Goal: Complete application form

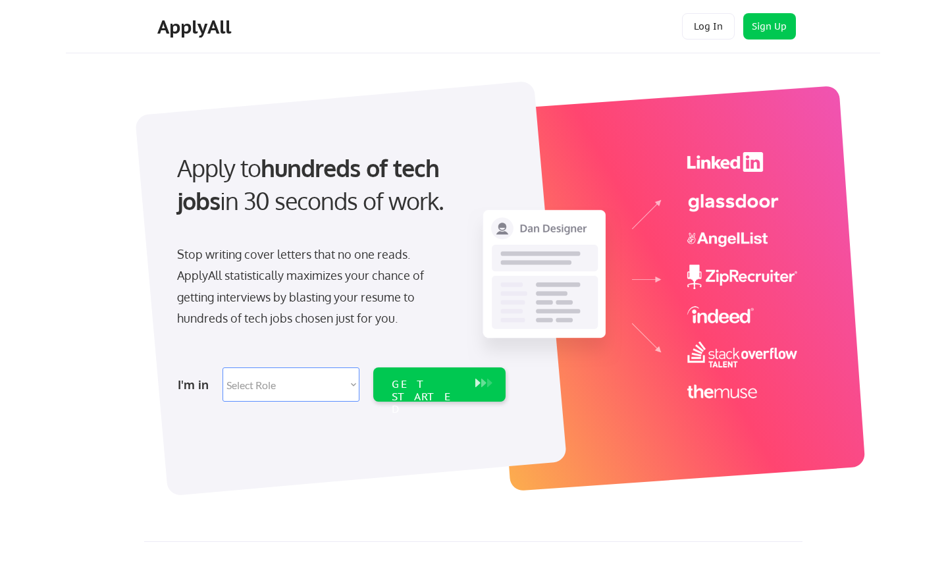
click at [333, 393] on select "Select Role Software Engineering Product Management Customer Success Sales UI/U…" at bounding box center [291, 384] width 137 height 34
select select ""marketing___comms""
click at [223, 367] on select "Select Role Software Engineering Product Management Customer Success Sales UI/U…" at bounding box center [291, 384] width 137 height 34
select select ""marketing___comms""
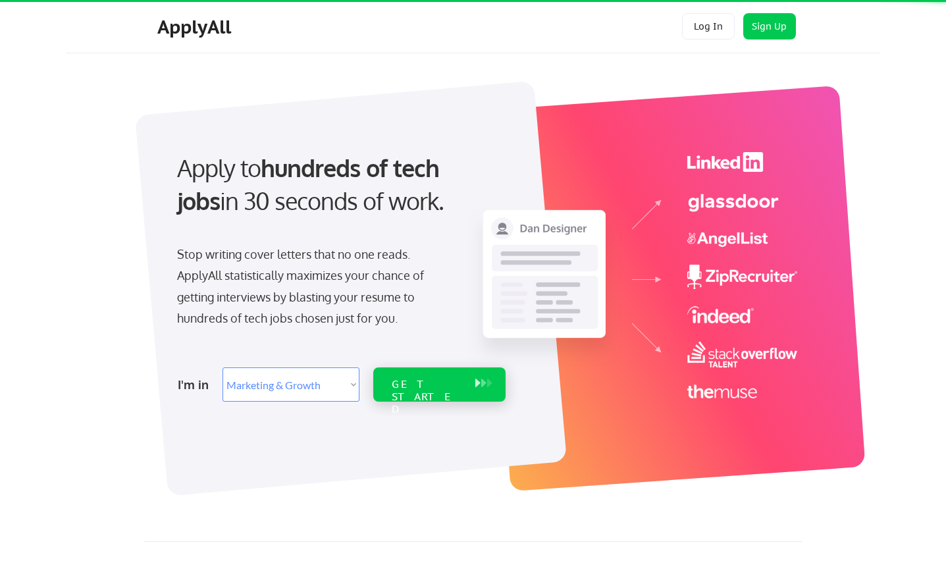
click at [441, 391] on div "GET STARTED" at bounding box center [427, 384] width 84 height 34
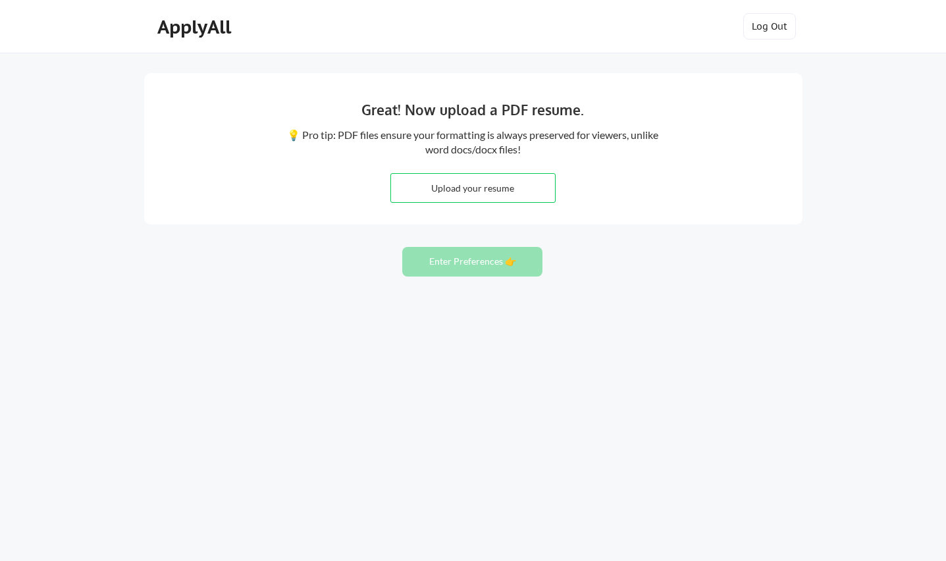
click at [508, 197] on input "file" at bounding box center [473, 188] width 164 height 28
type input "C:\fakepath\Official Carmen Villasenor Santiago Resume.pdf"
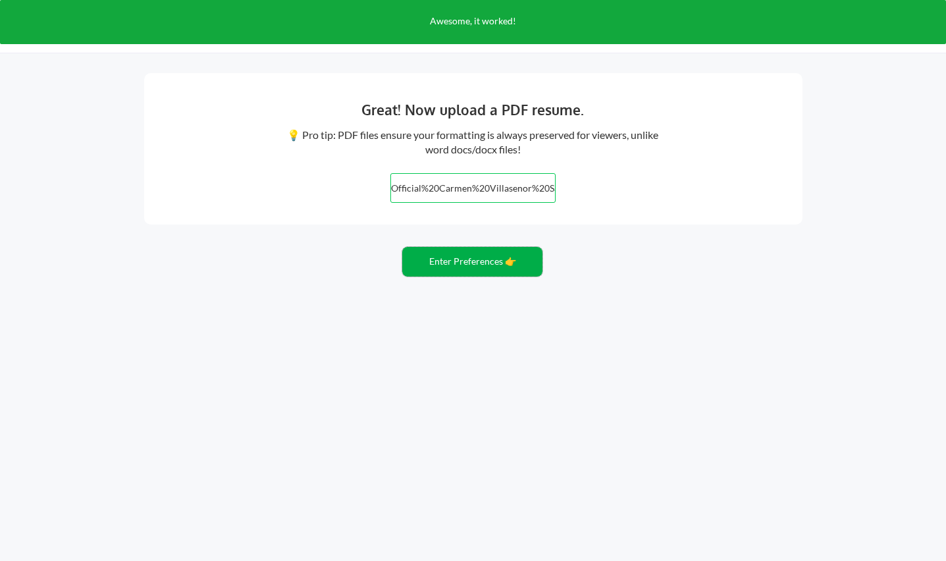
click at [489, 265] on button "Enter Preferences 👉" at bounding box center [472, 262] width 140 height 30
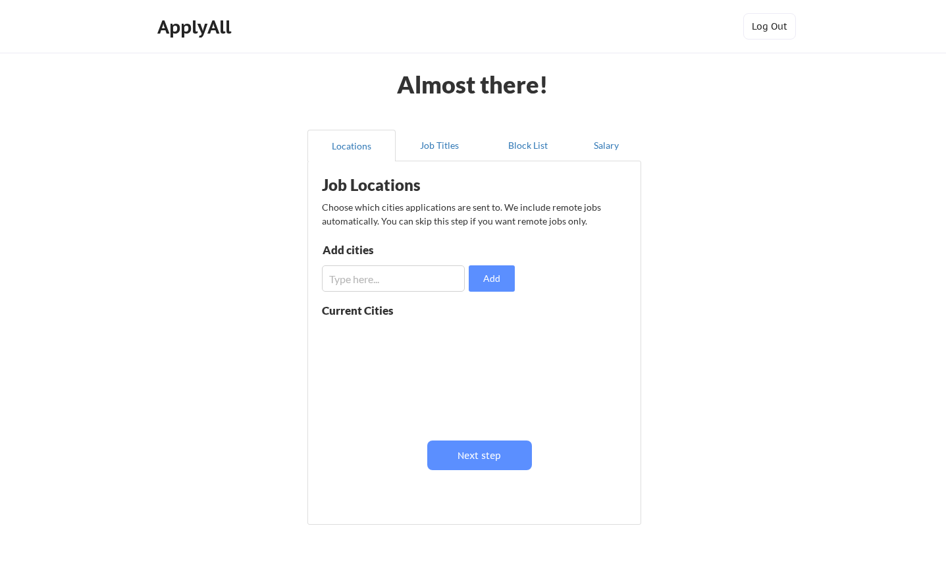
click at [368, 272] on input "input" at bounding box center [393, 278] width 143 height 26
type input "[GEOGRAPHIC_DATA]"
click at [481, 281] on button "Add" at bounding box center [492, 278] width 46 height 26
click at [387, 277] on input "input" at bounding box center [393, 278] width 143 height 26
type input "a"
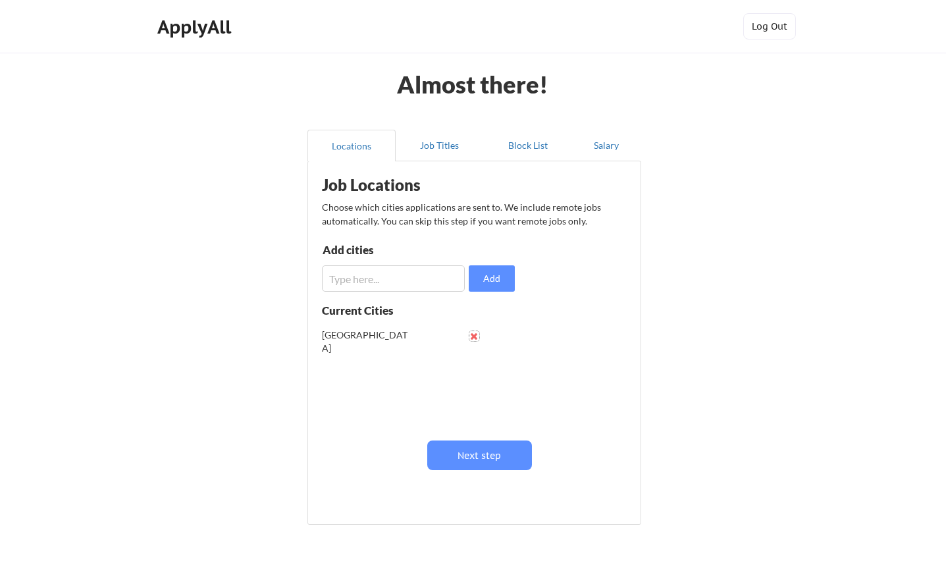
drag, startPoint x: 472, startPoint y: 335, endPoint x: 460, endPoint y: 312, distance: 25.9
click at [472, 335] on button at bounding box center [475, 336] width 10 height 10
click at [394, 280] on input "input" at bounding box center [393, 278] width 143 height 26
type input "[GEOGRAPHIC_DATA]"
click at [479, 280] on button "Add" at bounding box center [492, 278] width 46 height 26
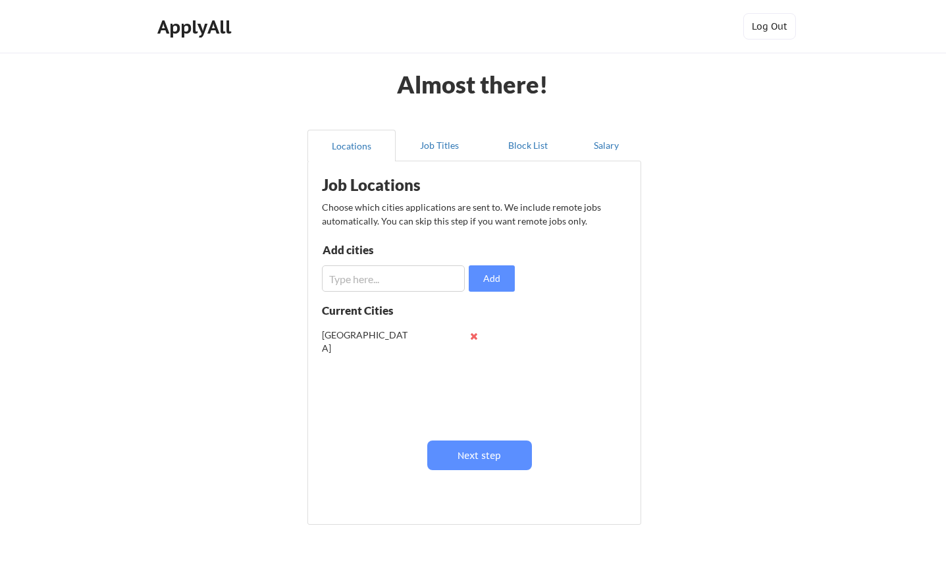
click at [418, 281] on input "input" at bounding box center [393, 278] width 143 height 26
type input "[PERSON_NAME]"
click at [472, 360] on button at bounding box center [475, 363] width 10 height 10
click at [403, 285] on input "input" at bounding box center [393, 278] width 143 height 26
type input "[GEOGRAPHIC_DATA]"
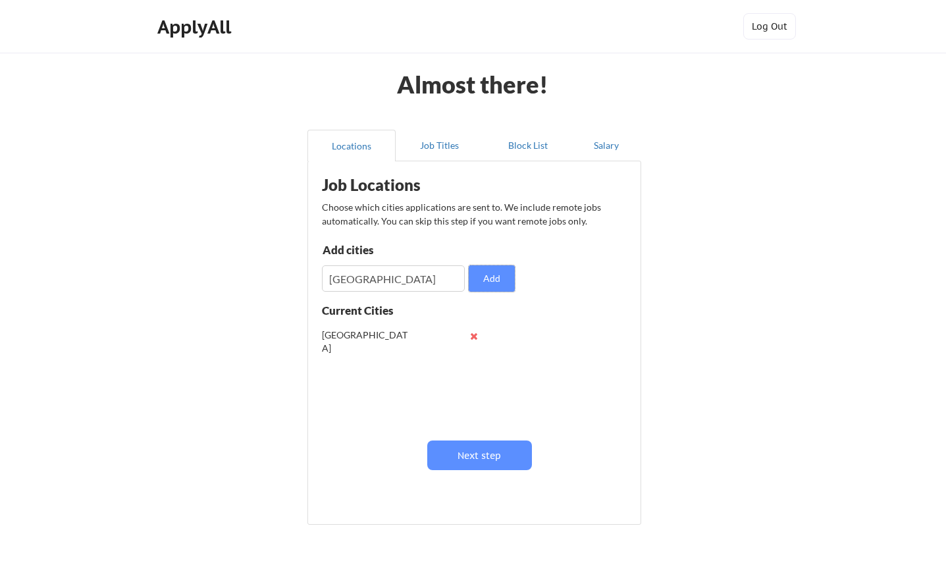
click at [469, 265] on button "Add" at bounding box center [492, 278] width 46 height 26
click at [416, 282] on input "input" at bounding box center [393, 278] width 143 height 26
type input "[GEOGRAPHIC_DATA]"
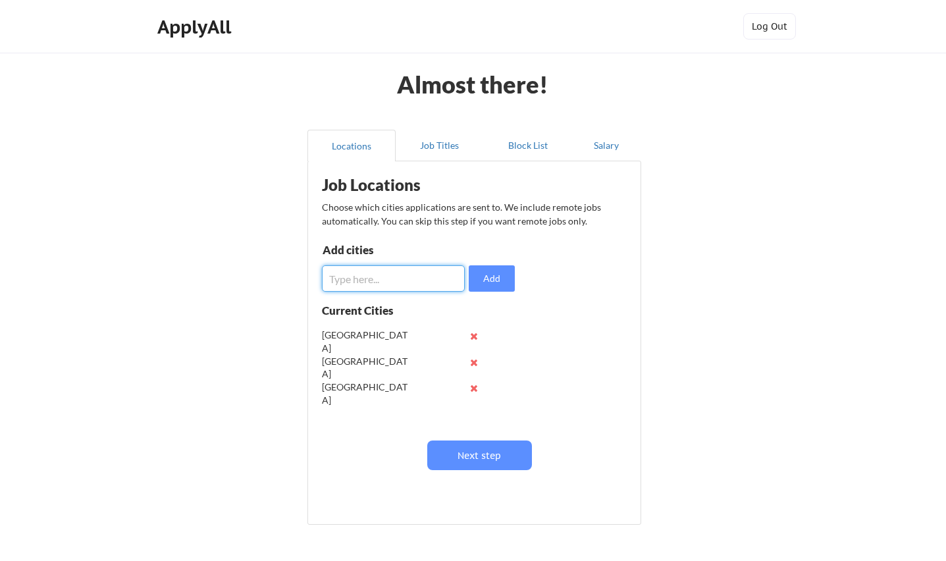
click at [416, 282] on input "input" at bounding box center [393, 278] width 143 height 26
type input "[PERSON_NAME]"
click at [416, 282] on input "input" at bounding box center [393, 278] width 143 height 26
type input "[GEOGRAPHIC_DATA][PERSON_NAME]"
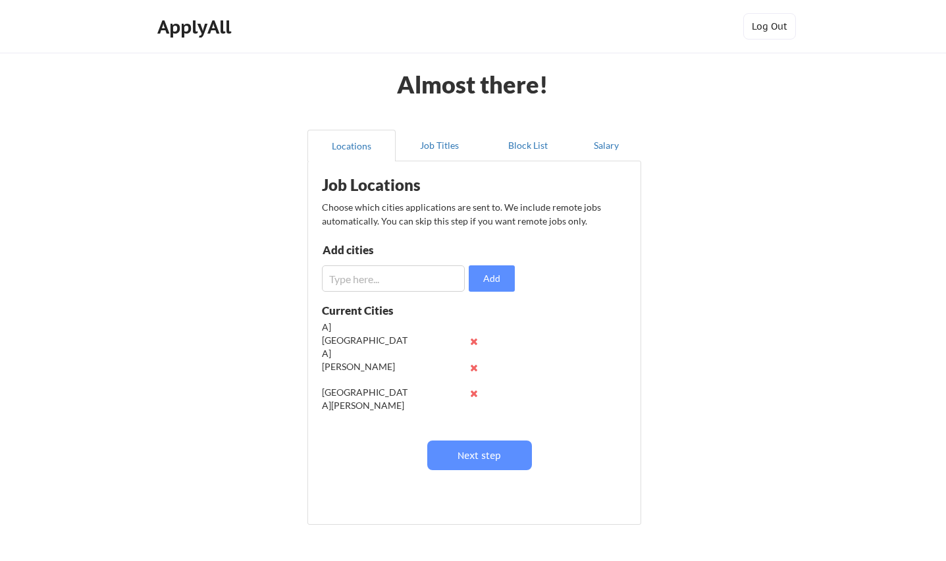
scroll to position [52, 0]
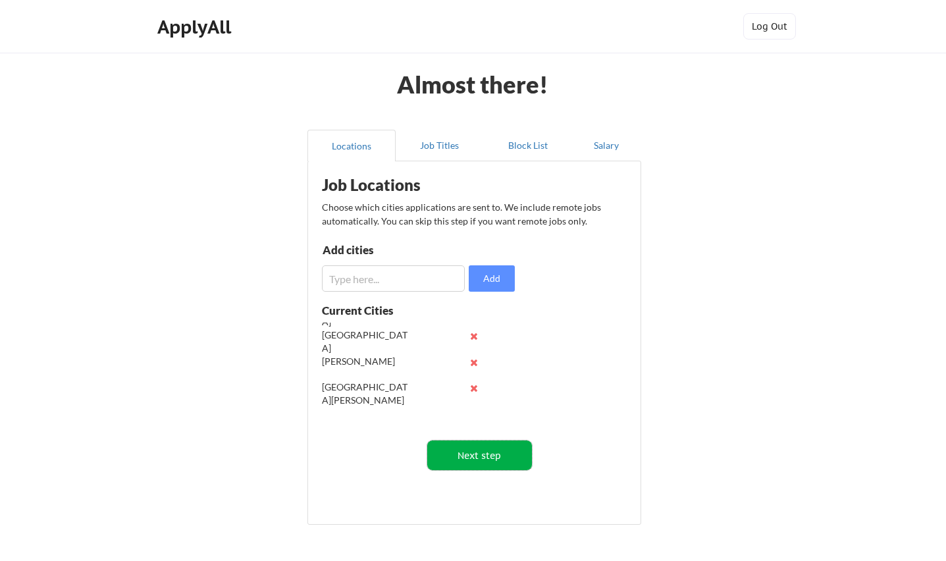
click at [520, 460] on button "Next step" at bounding box center [479, 456] width 105 height 30
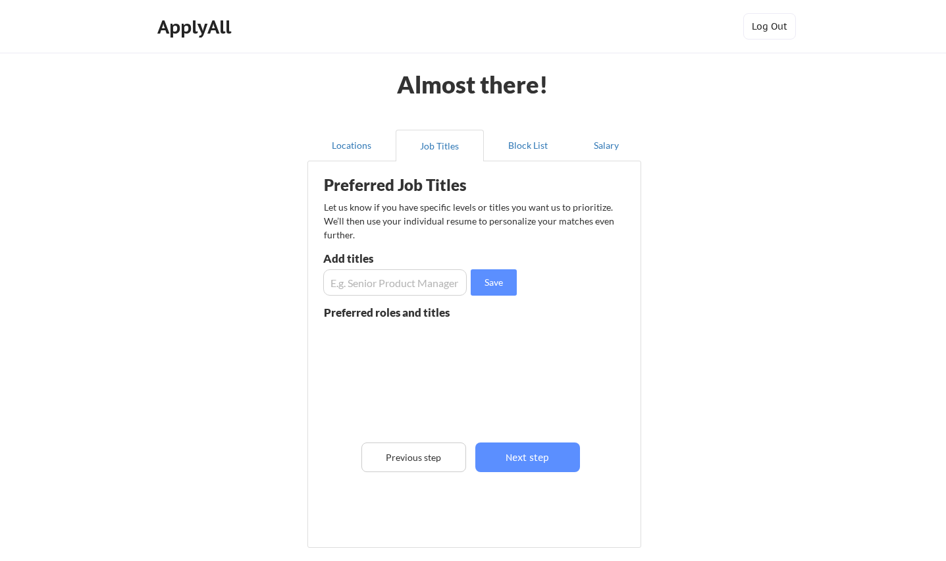
click at [449, 292] on input "input" at bounding box center [395, 282] width 144 height 26
type input "Director"
click at [448, 286] on input "input" at bounding box center [395, 282] width 144 height 26
type input "Manager"
click at [447, 286] on input "input" at bounding box center [395, 282] width 144 height 26
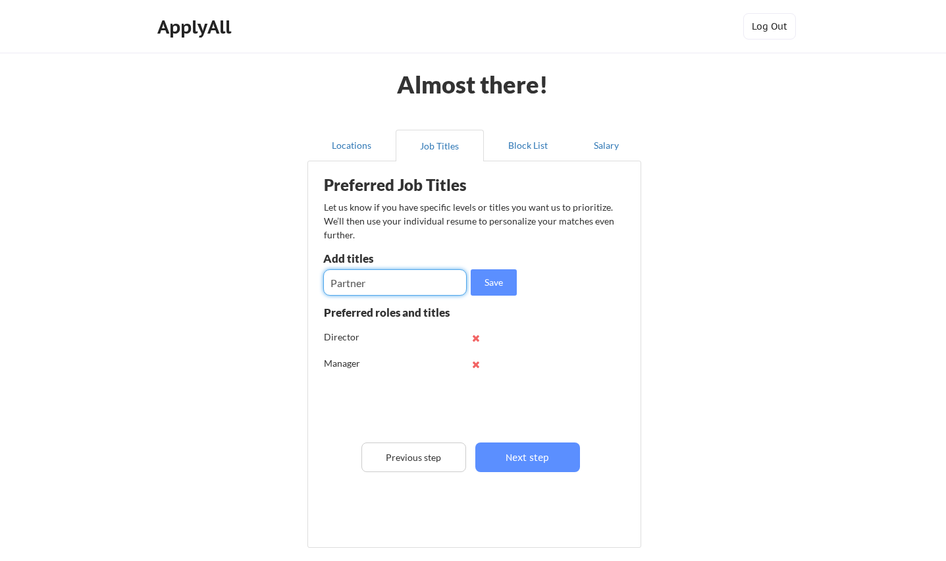
type input "Partner"
click at [447, 286] on input "input" at bounding box center [395, 282] width 144 height 26
type input "Alliance"
click at [447, 286] on input "input" at bounding box center [395, 282] width 144 height 26
type input "Channel"
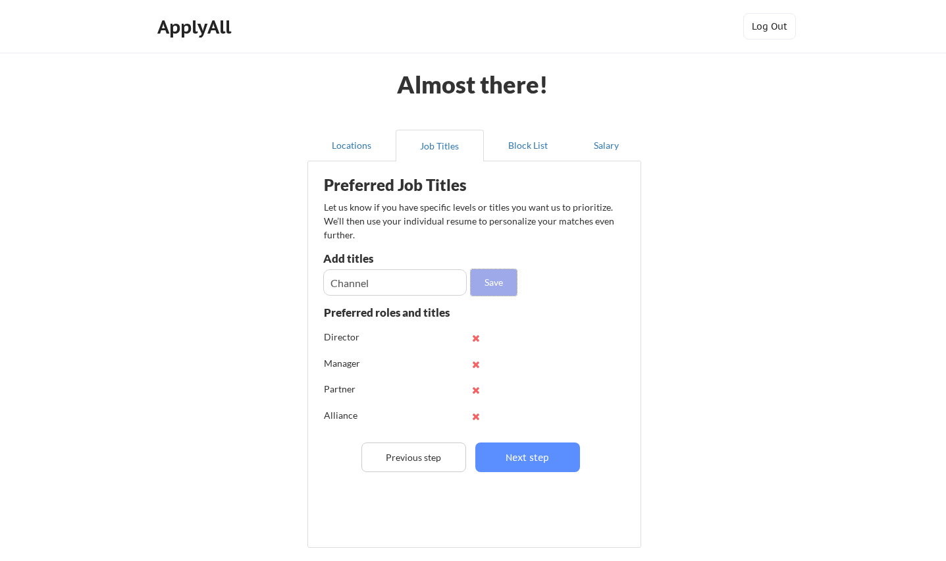
click at [504, 283] on button "Save" at bounding box center [494, 282] width 46 height 26
click at [408, 284] on input "input" at bounding box center [395, 282] width 144 height 26
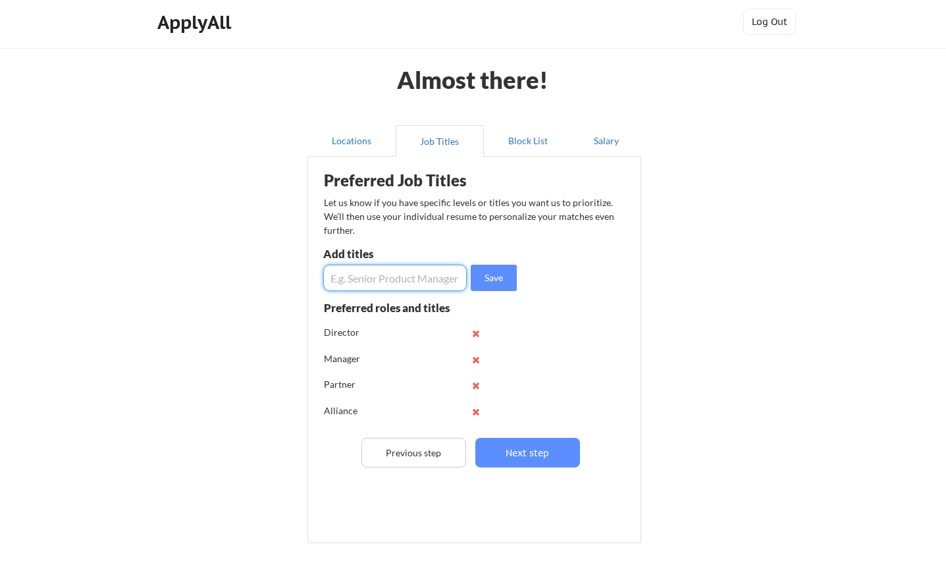
scroll to position [5, 0]
click at [544, 456] on button "Next step" at bounding box center [527, 452] width 105 height 30
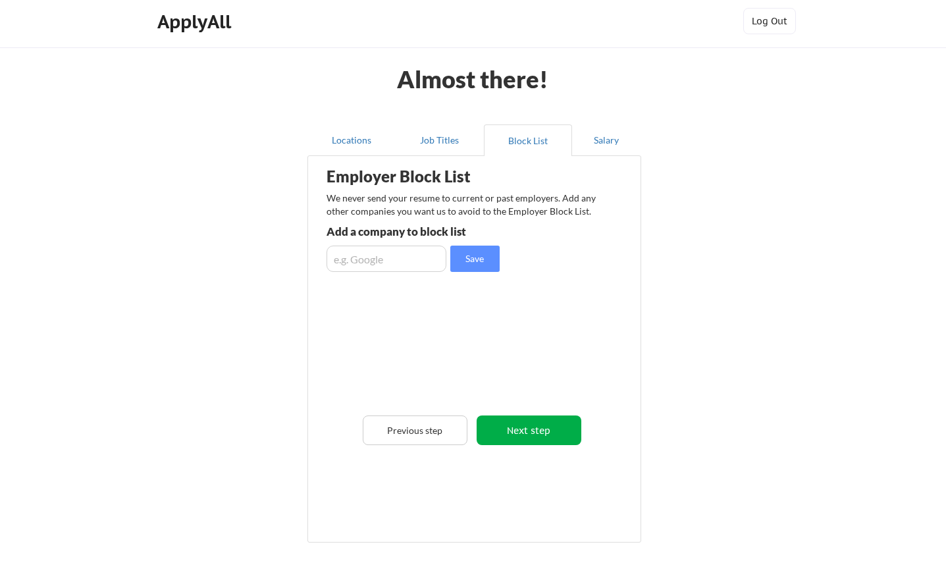
click at [533, 430] on button "Next step" at bounding box center [529, 431] width 105 height 30
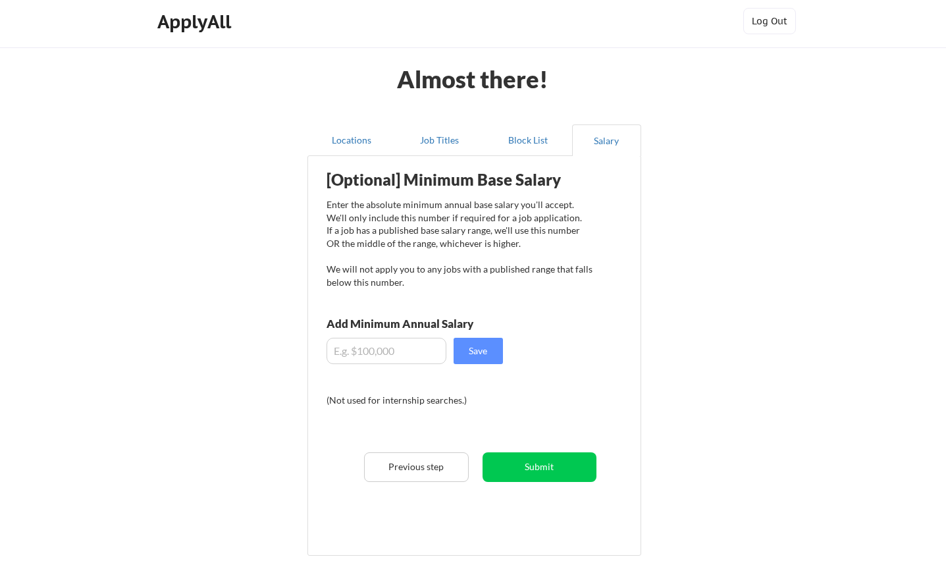
click at [367, 357] on input "input" at bounding box center [387, 351] width 120 height 26
type input "$150,000"
click at [481, 357] on button "Save" at bounding box center [478, 351] width 49 height 26
click at [574, 475] on button "Submit" at bounding box center [540, 467] width 114 height 30
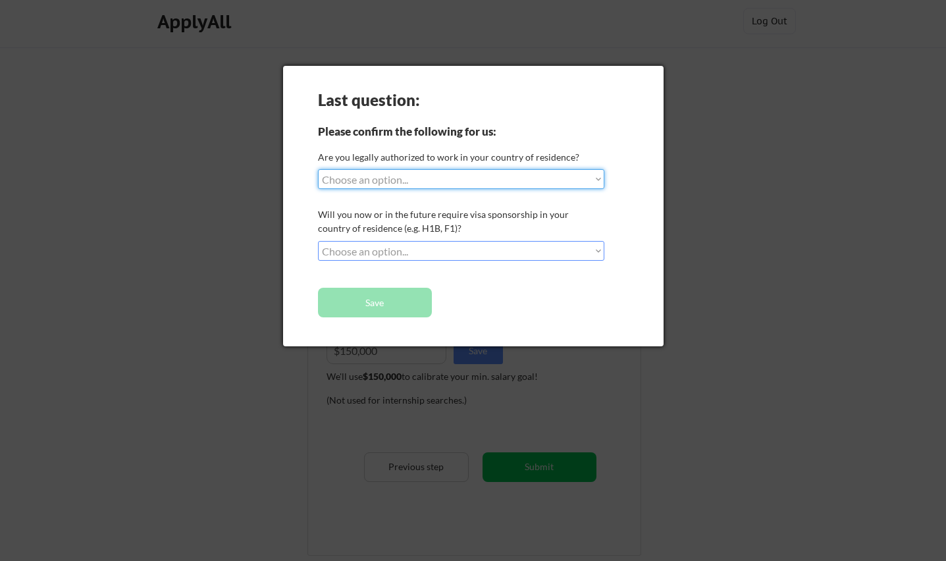
click at [468, 180] on select "Choose an option... Yes, I am a [DEMOGRAPHIC_DATA] Citizen Yes, I am a [DEMOGRA…" at bounding box center [461, 179] width 286 height 20
select select ""yes__i_am_a_[DEMOGRAPHIC_DATA]""
click at [318, 169] on select "Choose an option... Yes, I am a [DEMOGRAPHIC_DATA] Citizen Yes, I am a [DEMOGRA…" at bounding box center [461, 179] width 286 height 20
click at [456, 252] on select "Choose an option... No, I will not need sponsorship Yes, I will need sponsorship" at bounding box center [461, 251] width 286 height 20
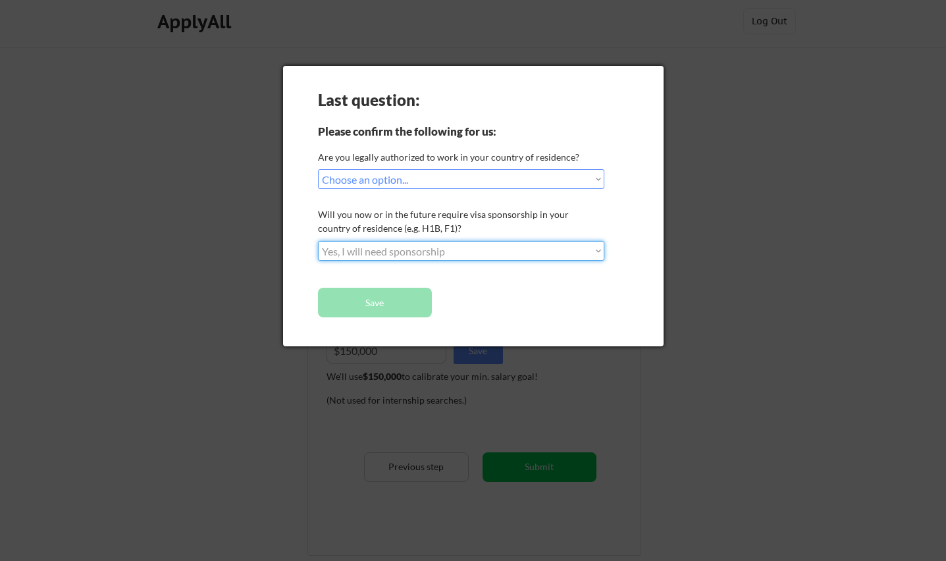
click at [318, 241] on select "Choose an option... No, I will not need sponsorship Yes, I will need sponsorship" at bounding box center [461, 251] width 286 height 20
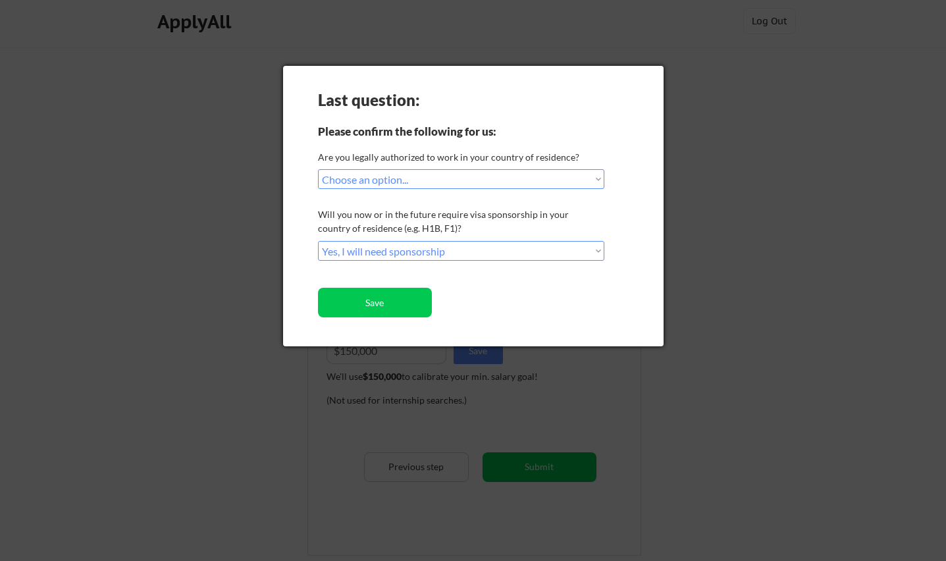
click at [429, 252] on select "Choose an option... No, I will not need sponsorship Yes, I will need sponsorship" at bounding box center [461, 251] width 286 height 20
select select ""no__i_will_not_need_sponsorship""
click at [318, 241] on select "Choose an option... No, I will not need sponsorship Yes, I will need sponsorship" at bounding box center [461, 251] width 286 height 20
click at [412, 292] on button "Save" at bounding box center [375, 303] width 114 height 30
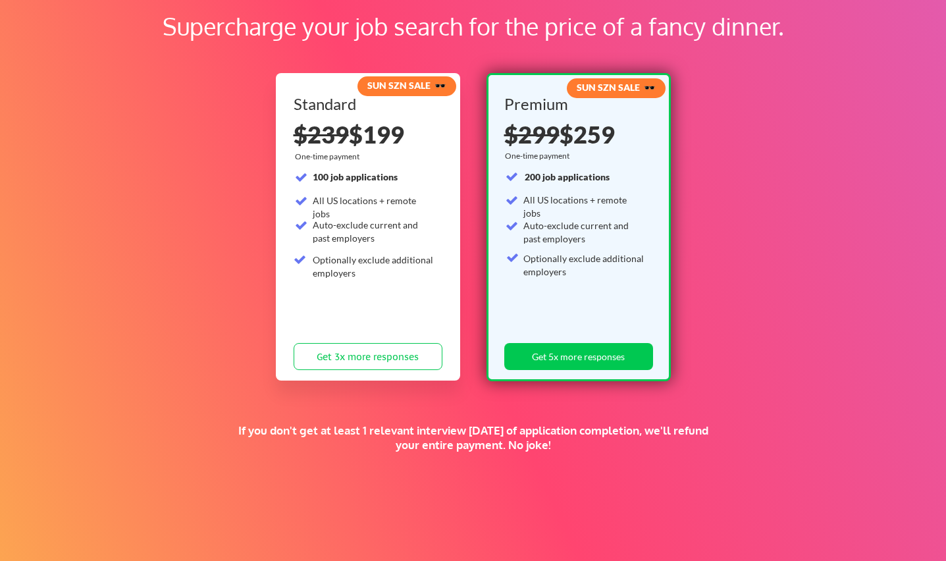
scroll to position [80, 0]
